Goal: Task Accomplishment & Management: Manage account settings

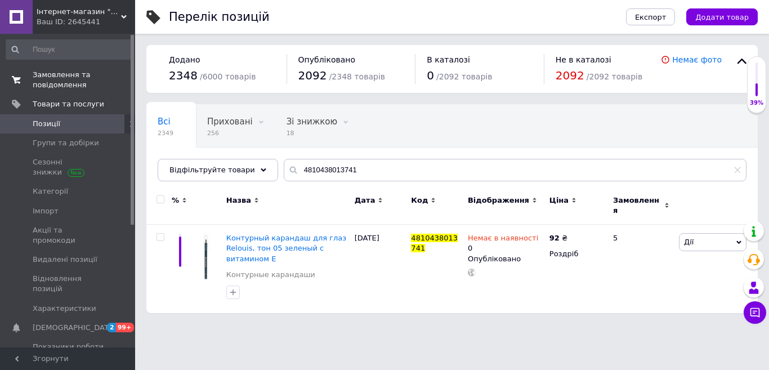
click at [51, 77] on span "Замовлення та повідомлення" at bounding box center [69, 80] width 72 height 20
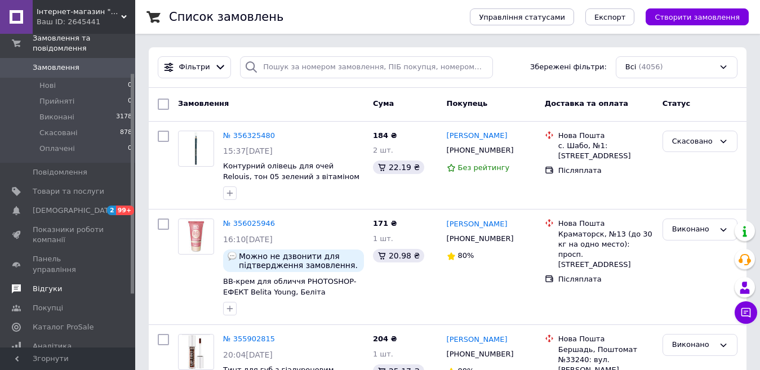
scroll to position [56, 0]
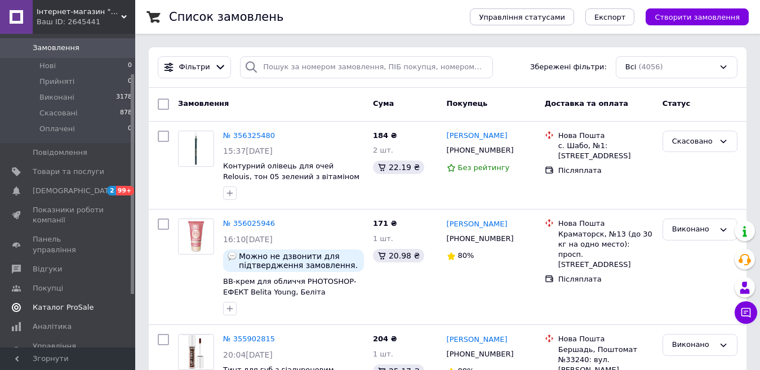
click at [63, 302] on span "Каталог ProSale" at bounding box center [63, 307] width 61 height 10
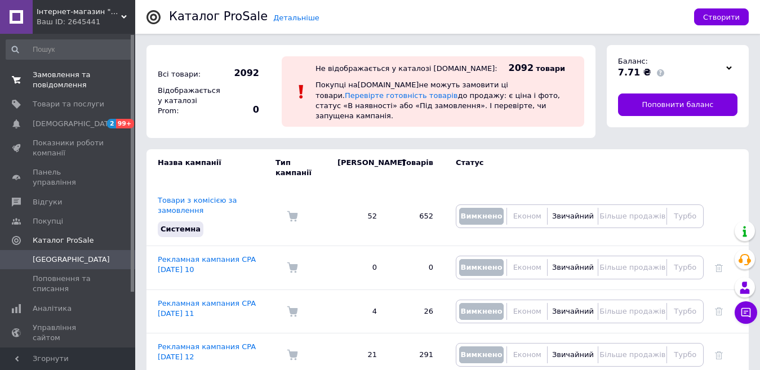
click at [57, 85] on span "Замовлення та повідомлення" at bounding box center [69, 80] width 72 height 20
